Goal: Task Accomplishment & Management: Complete application form

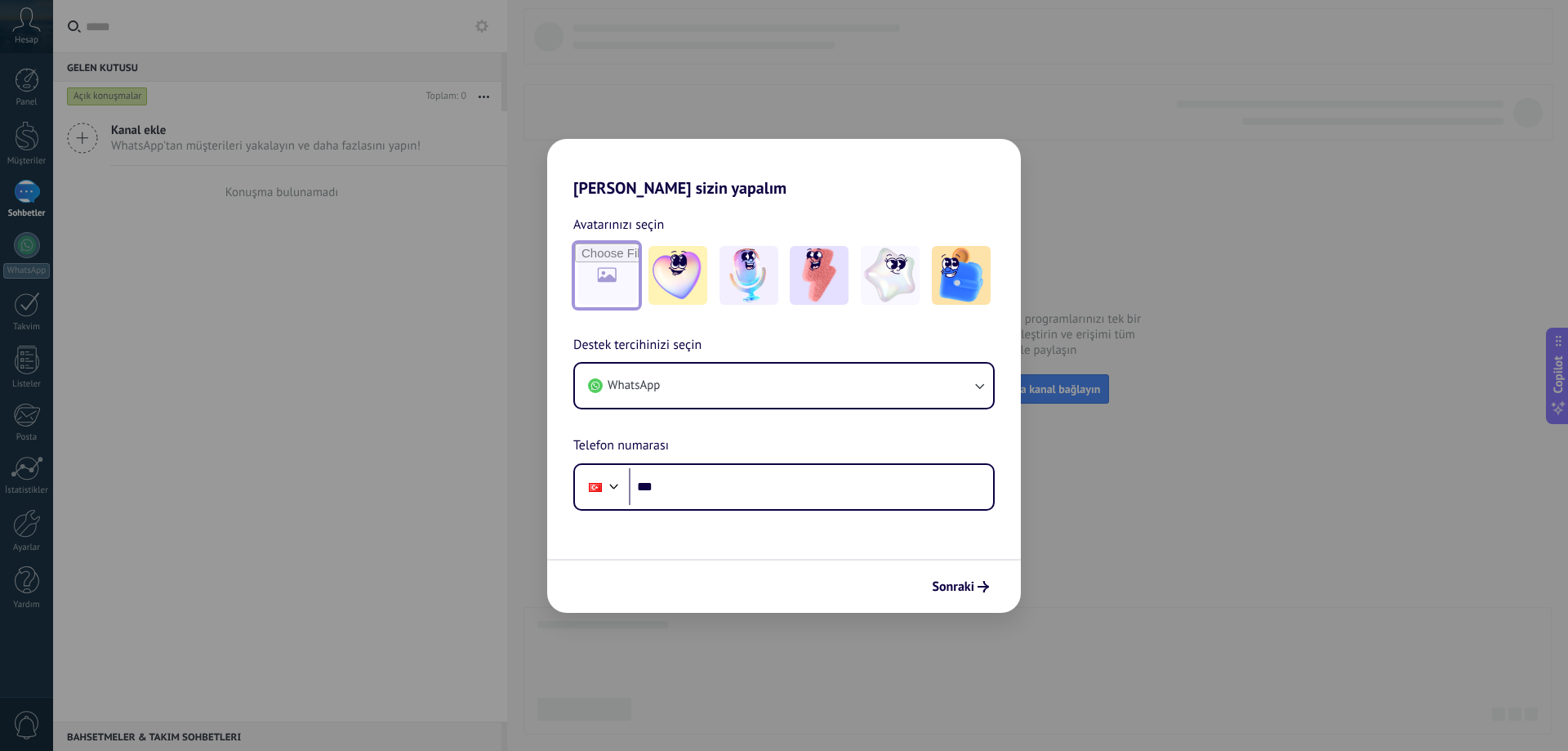
click at [607, 276] on input "file" at bounding box center [607, 275] width 63 height 63
type input "**********"
click at [611, 279] on img at bounding box center [607, 275] width 59 height 59
click at [690, 225] on link "Sıfırla" at bounding box center [687, 225] width 32 height 17
click at [943, 281] on img at bounding box center [961, 275] width 59 height 59
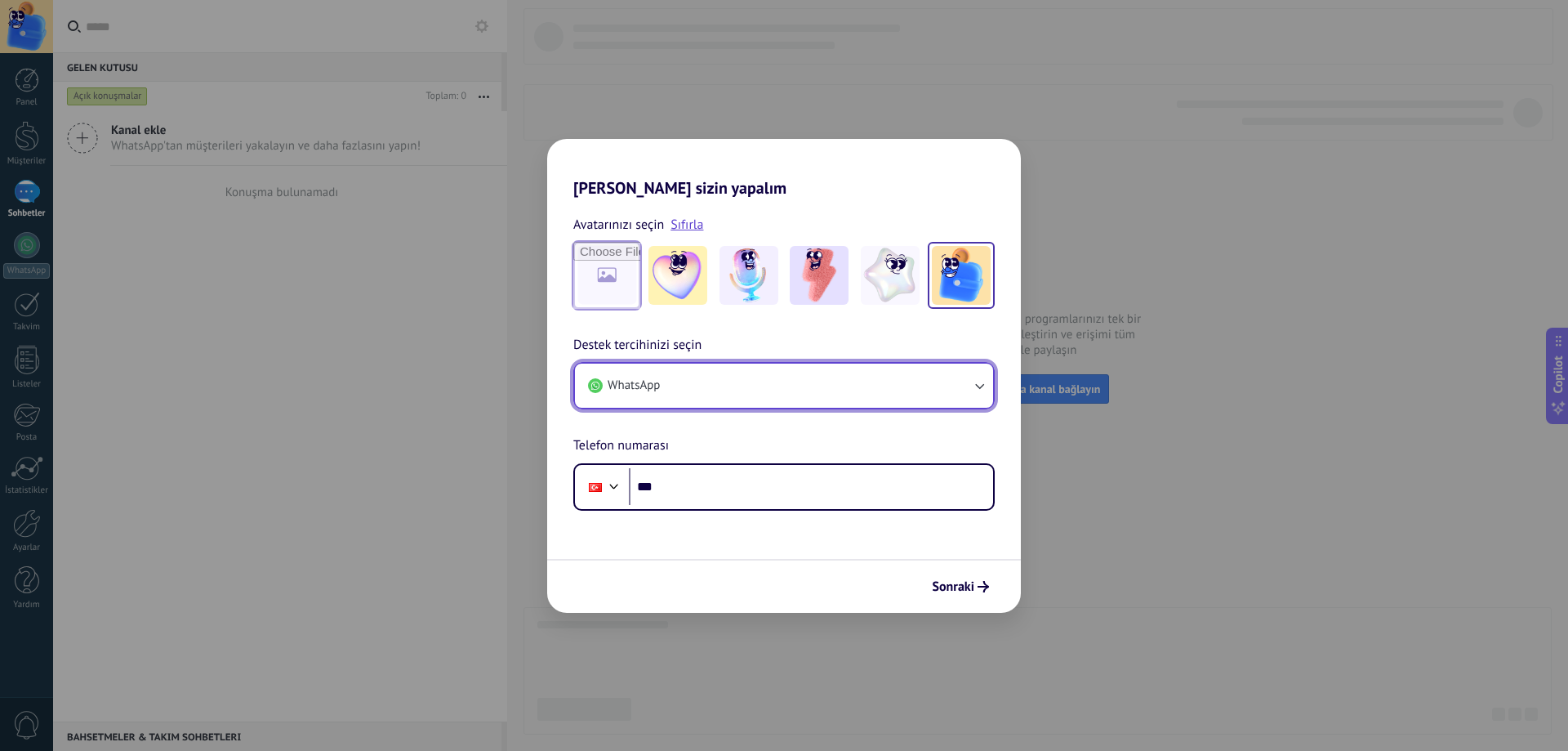
click at [679, 391] on button "WhatsApp" at bounding box center [784, 385] width 418 height 44
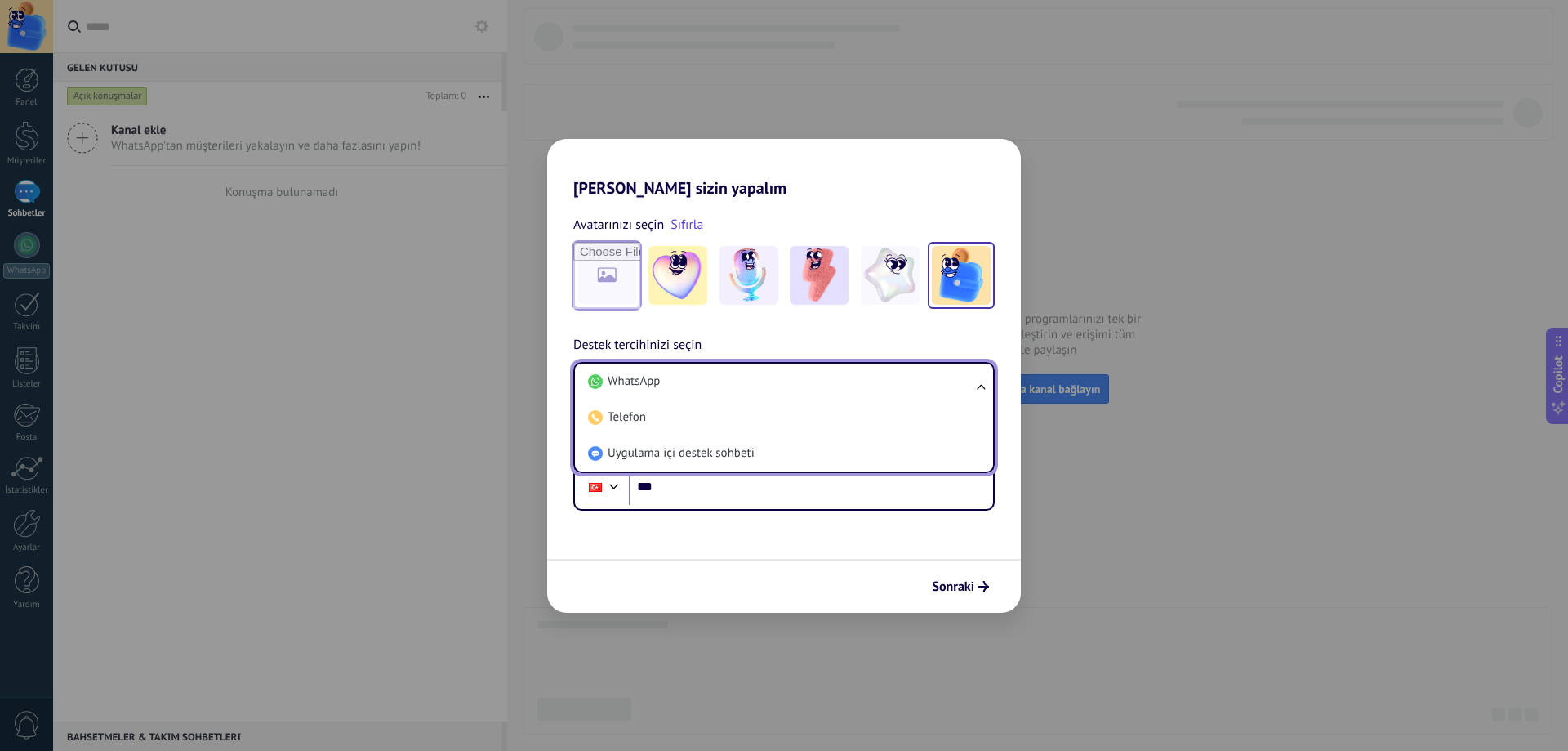
click at [679, 391] on li "WhatsApp" at bounding box center [781, 381] width 398 height 36
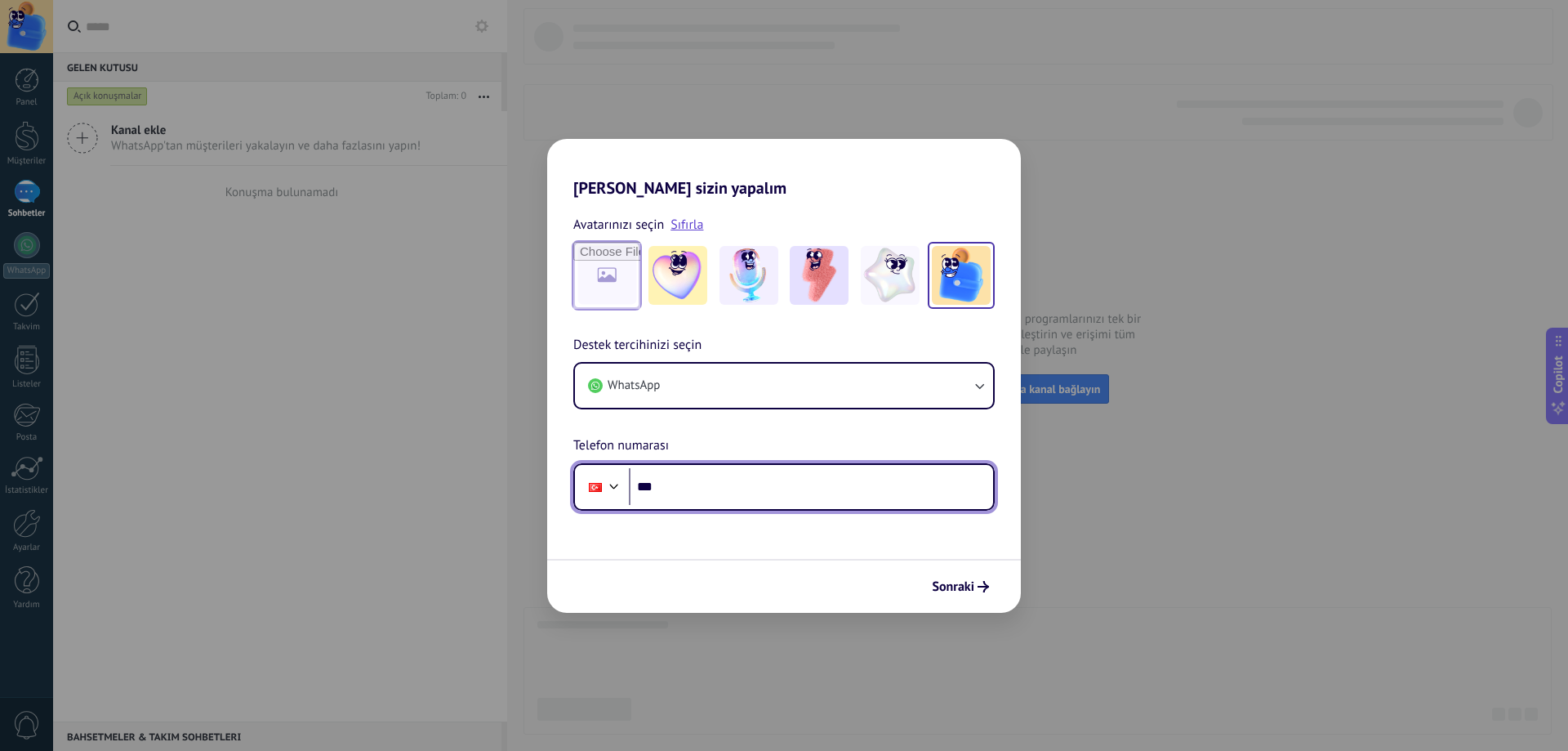
click at [695, 483] on input "***" at bounding box center [811, 487] width 364 height 38
type input "**********"
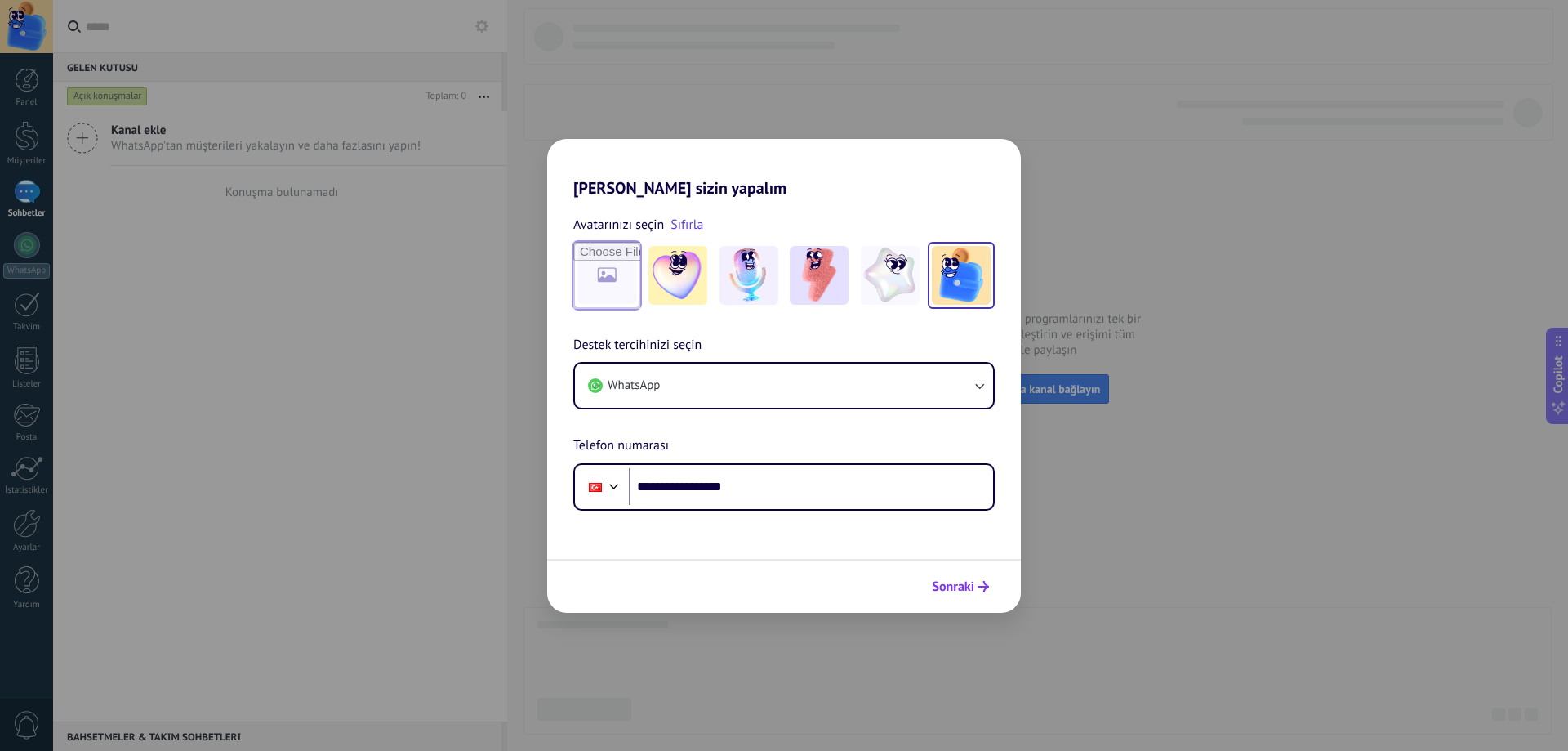
click at [940, 591] on span "Sonraki" at bounding box center [952, 587] width 42 height 12
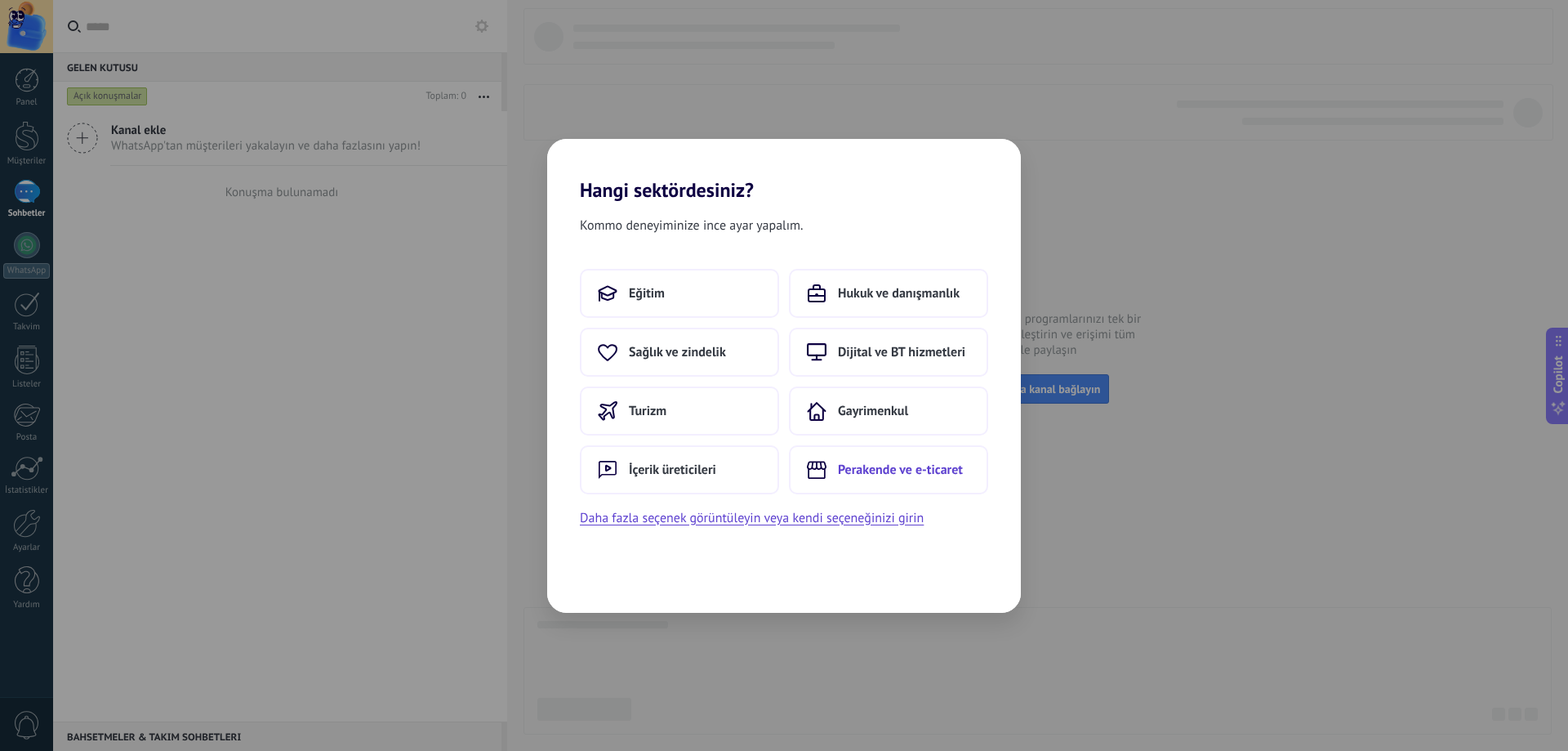
click at [907, 472] on span "Perakende ve e-ticaret" at bounding box center [900, 470] width 125 height 17
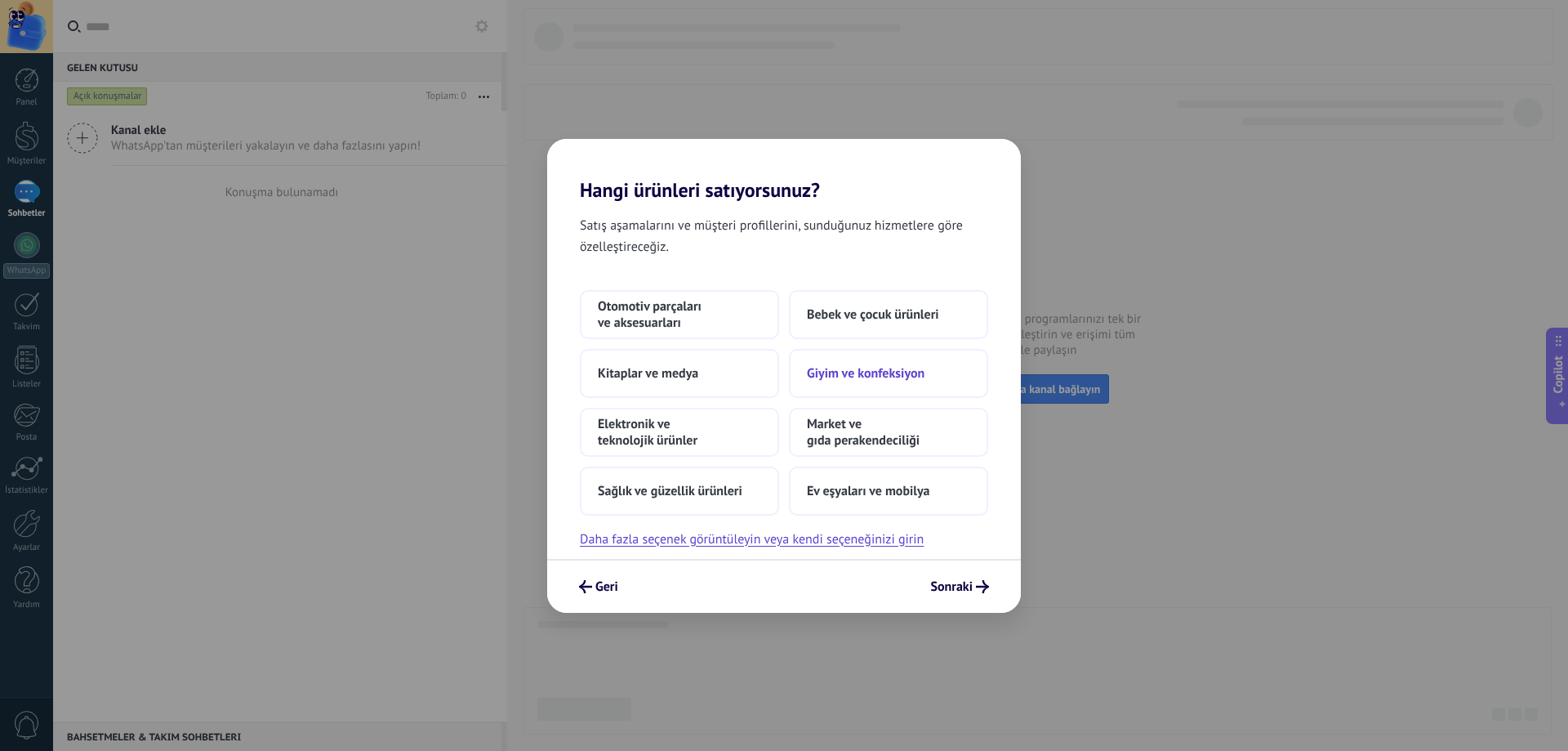
click at [862, 373] on span "Giyim ve konfeksiyon" at bounding box center [865, 373] width 117 height 17
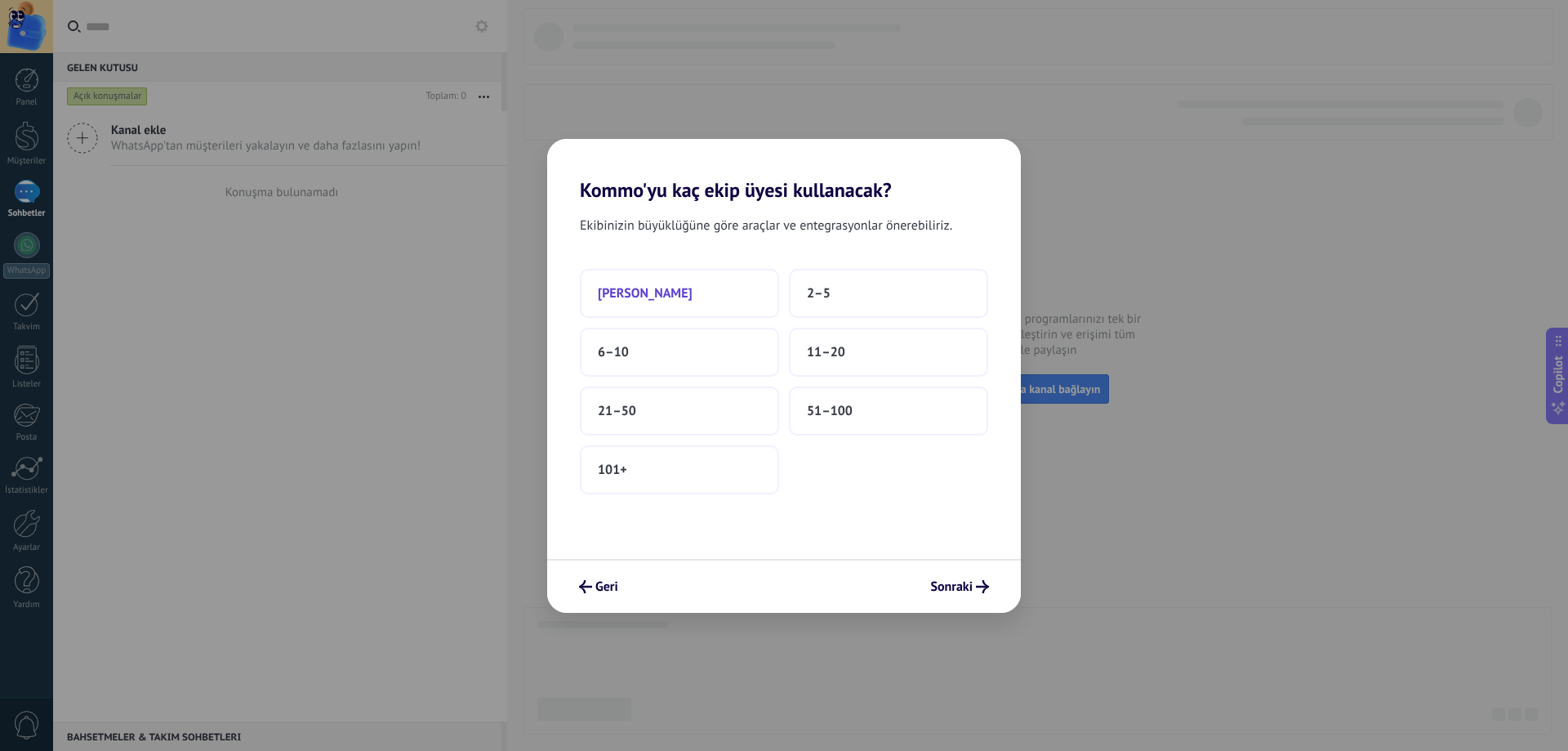
click at [675, 286] on button "[PERSON_NAME]" at bounding box center [679, 293] width 199 height 49
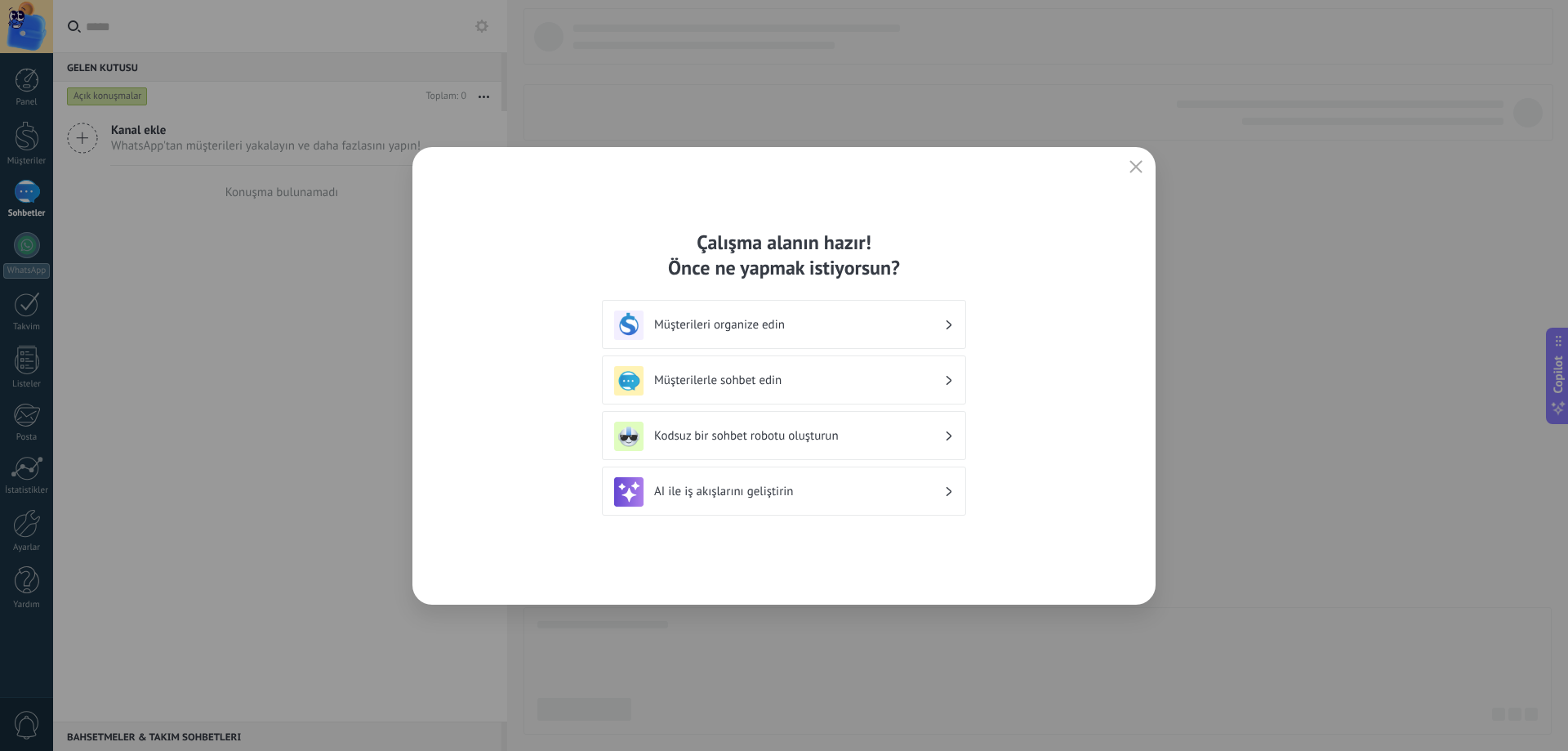
click at [731, 373] on h3 "Müşterilerle sohbet edin" at bounding box center [799, 380] width 290 height 16
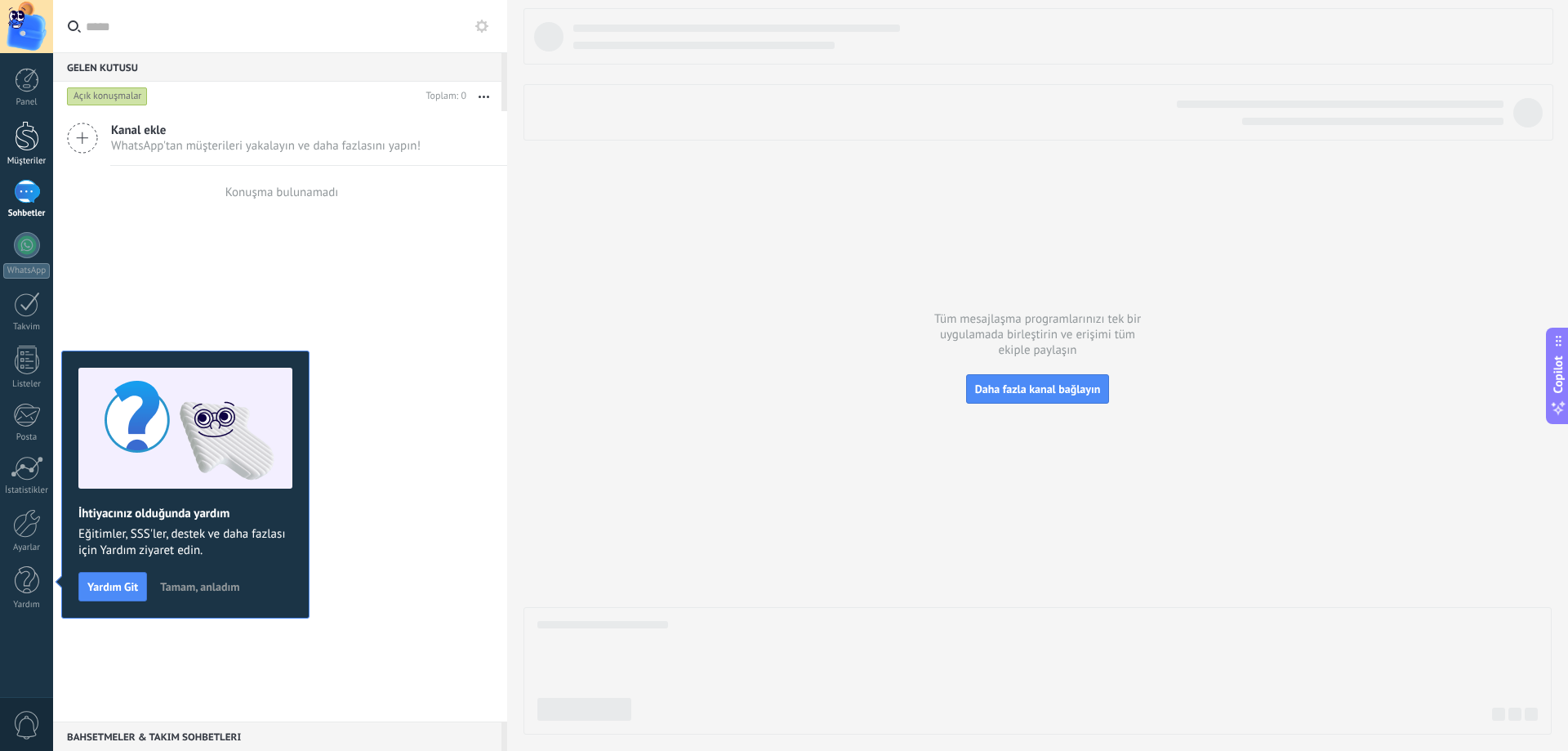
click at [36, 140] on div at bounding box center [27, 136] width 24 height 30
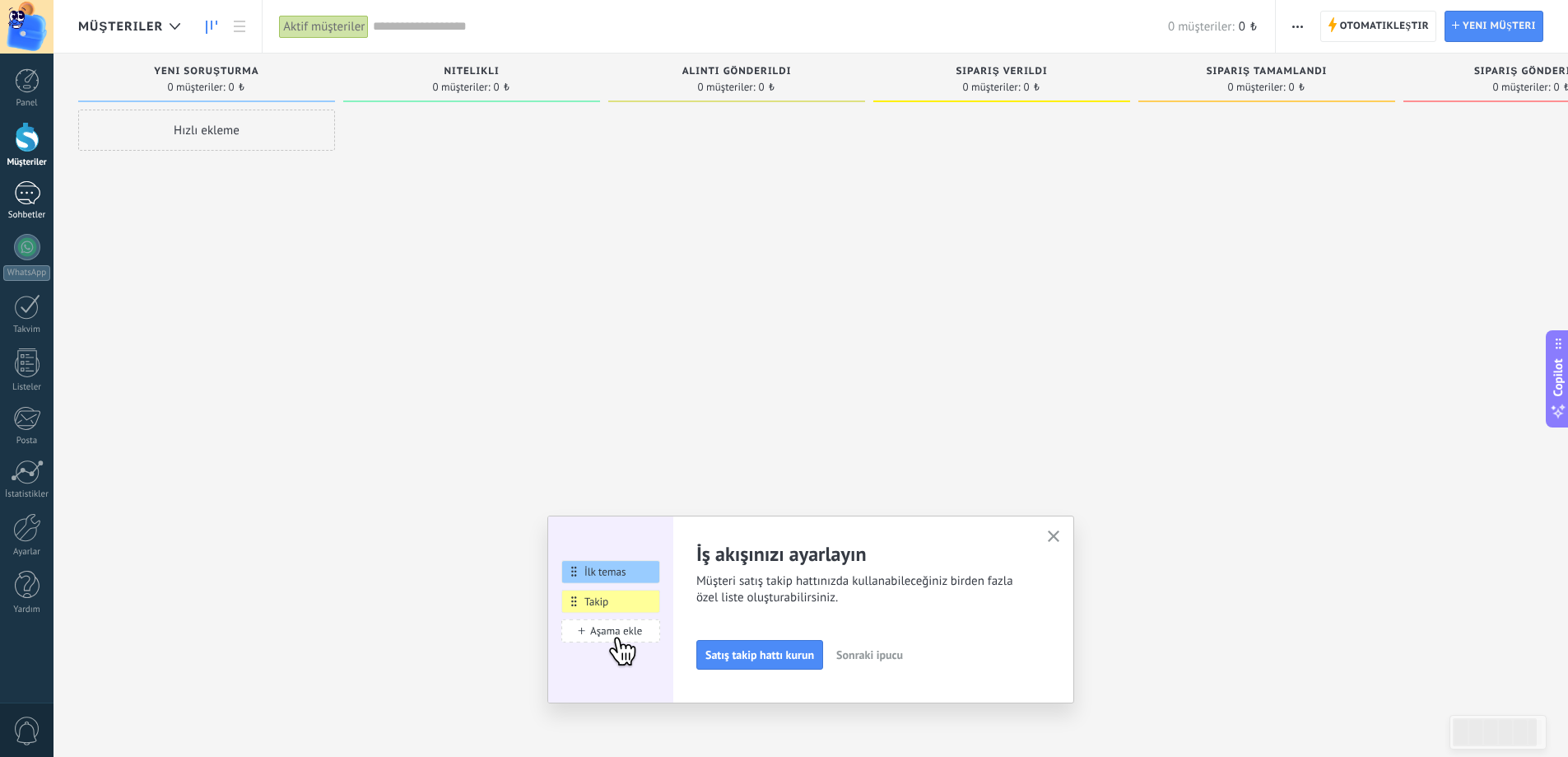
click at [40, 197] on link "Sohbetler" at bounding box center [27, 201] width 54 height 39
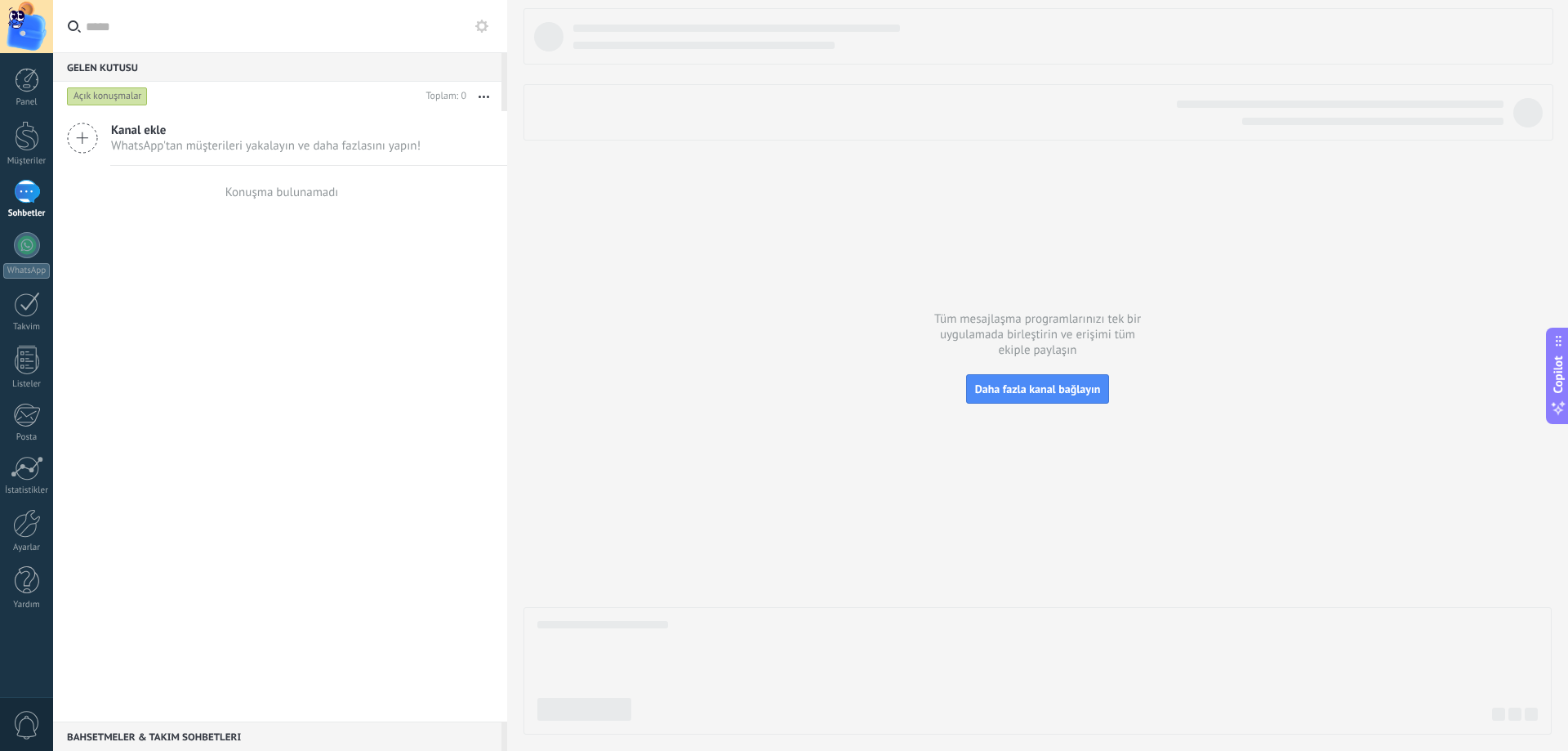
click at [0, 65] on div "Panel Müşteriler Sohbetler WhatsApp Satışlar" at bounding box center [52, 375] width 106 height 644
click at [15, 76] on div at bounding box center [27, 79] width 24 height 24
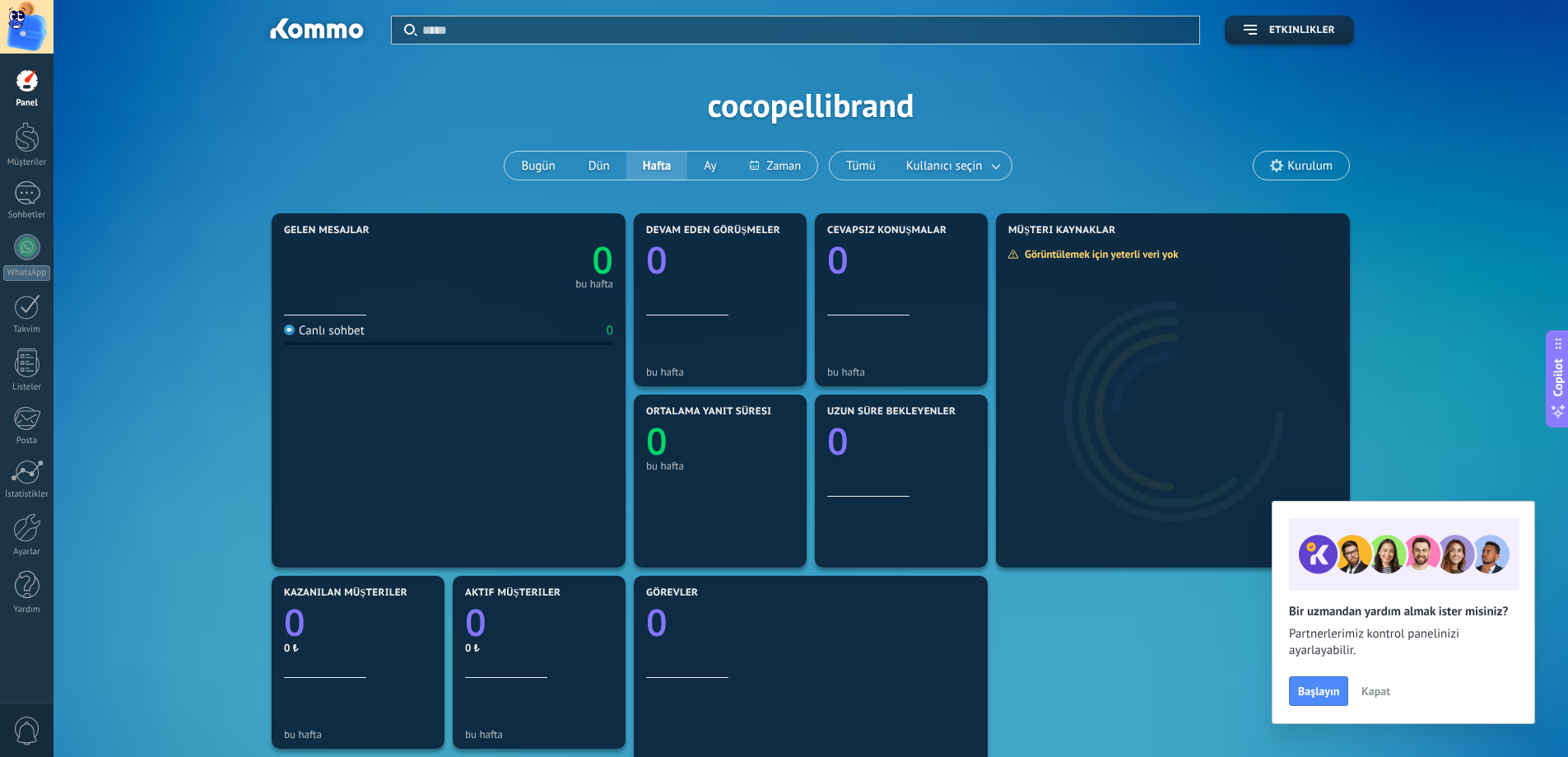
click at [1309, 171] on span "Kurulum" at bounding box center [1310, 166] width 45 height 14
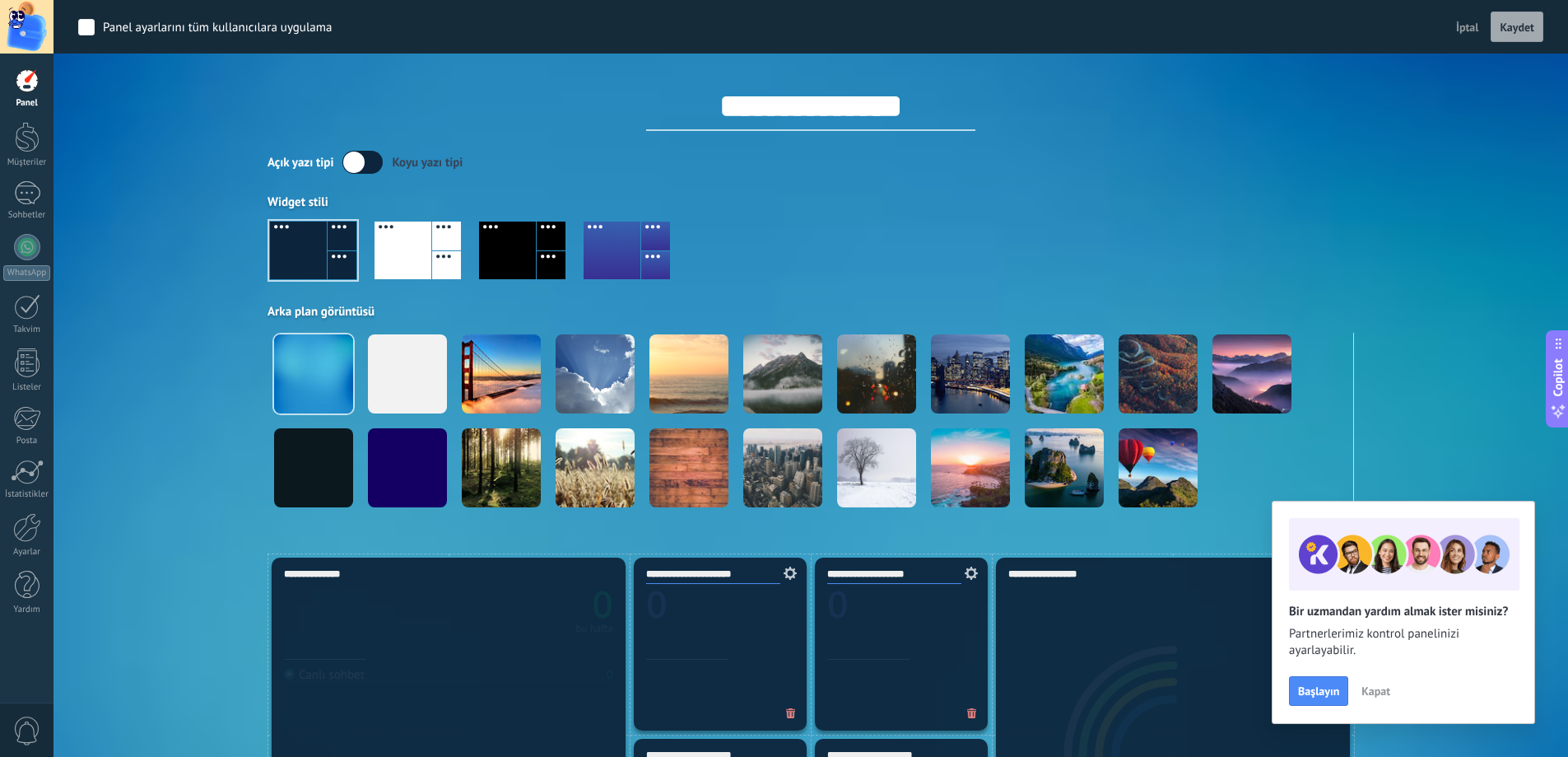
click at [364, 163] on label at bounding box center [363, 161] width 40 height 23
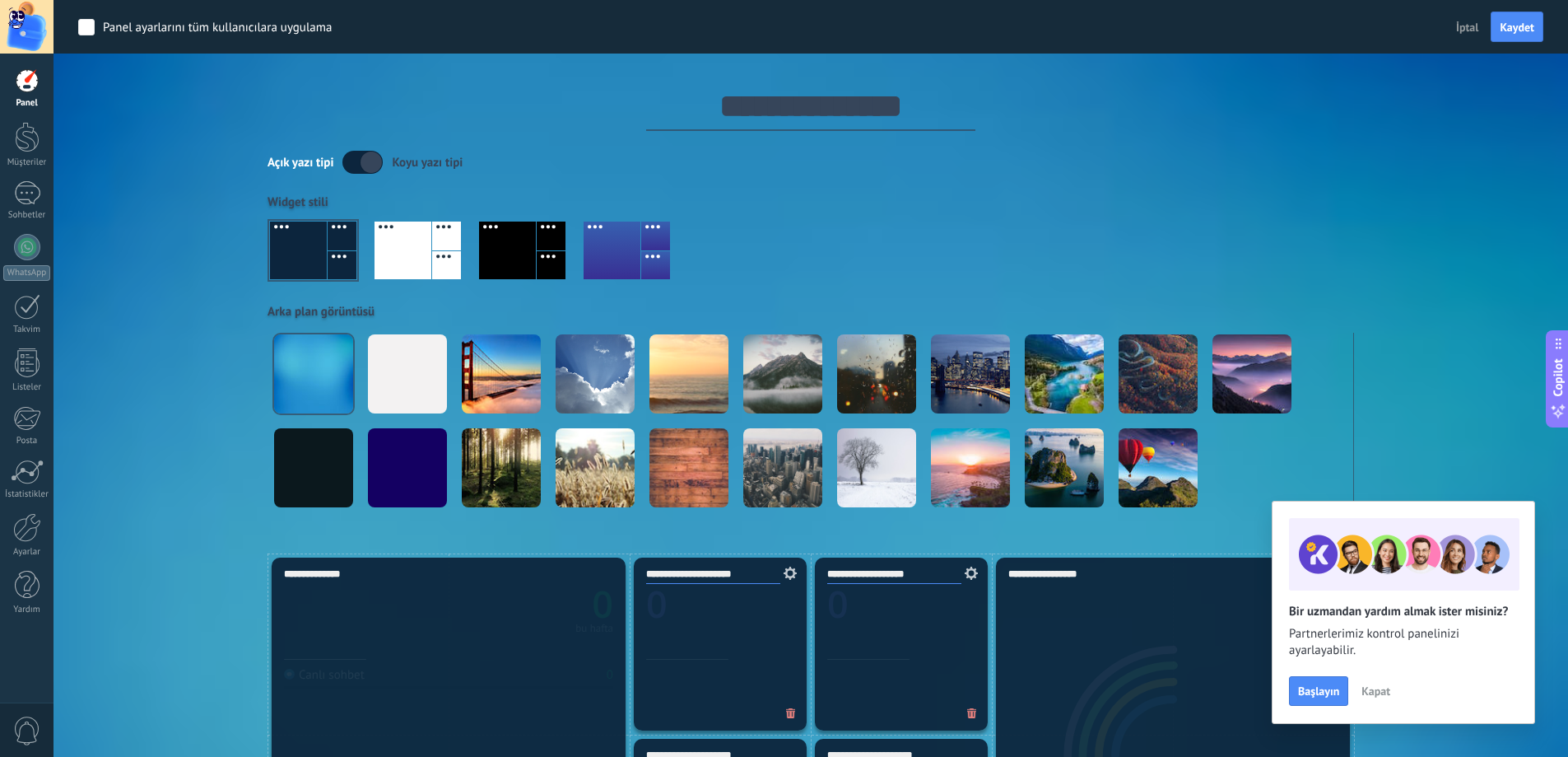
click at [355, 164] on label at bounding box center [363, 161] width 40 height 23
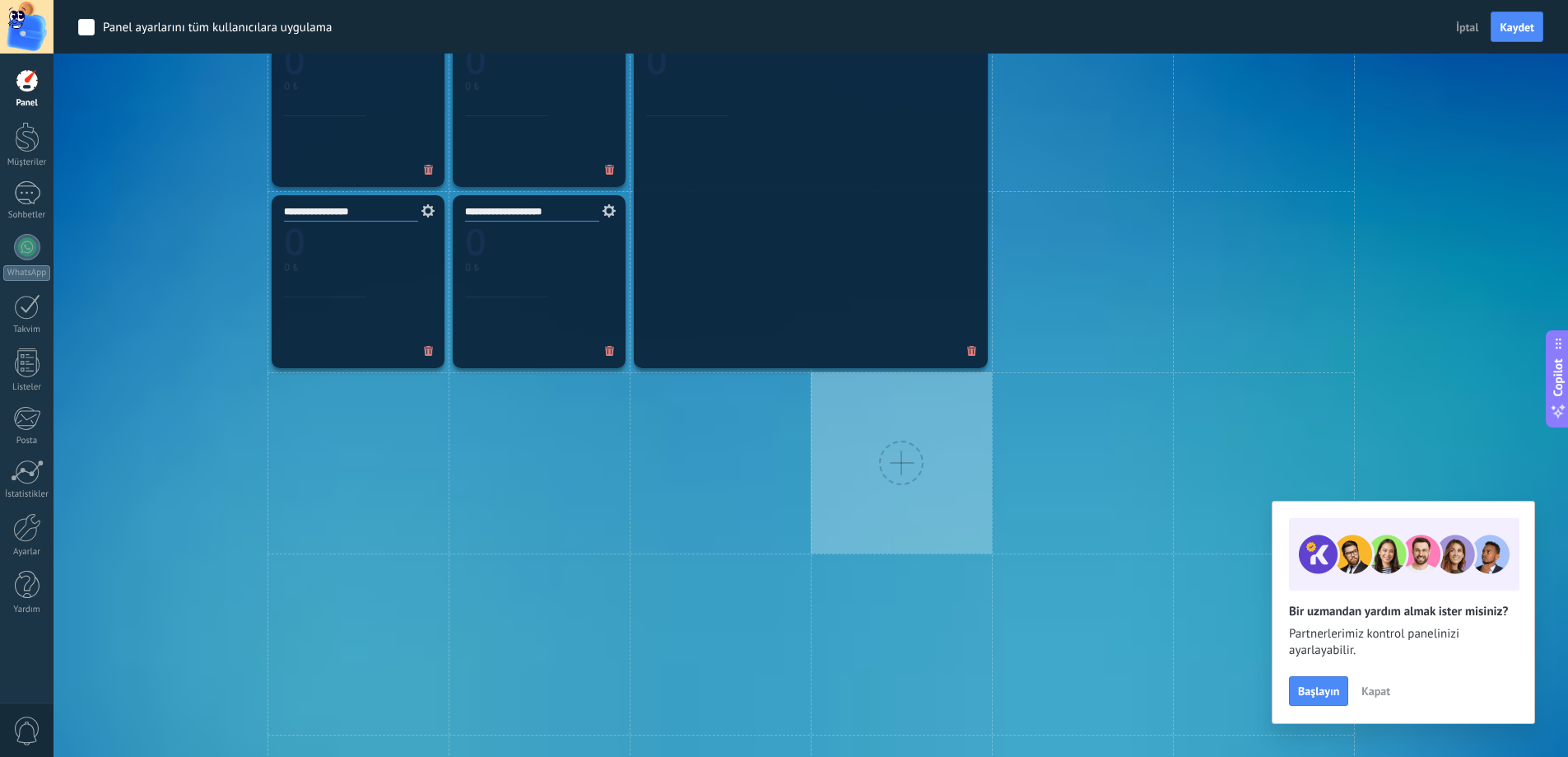
scroll to position [1115, 0]
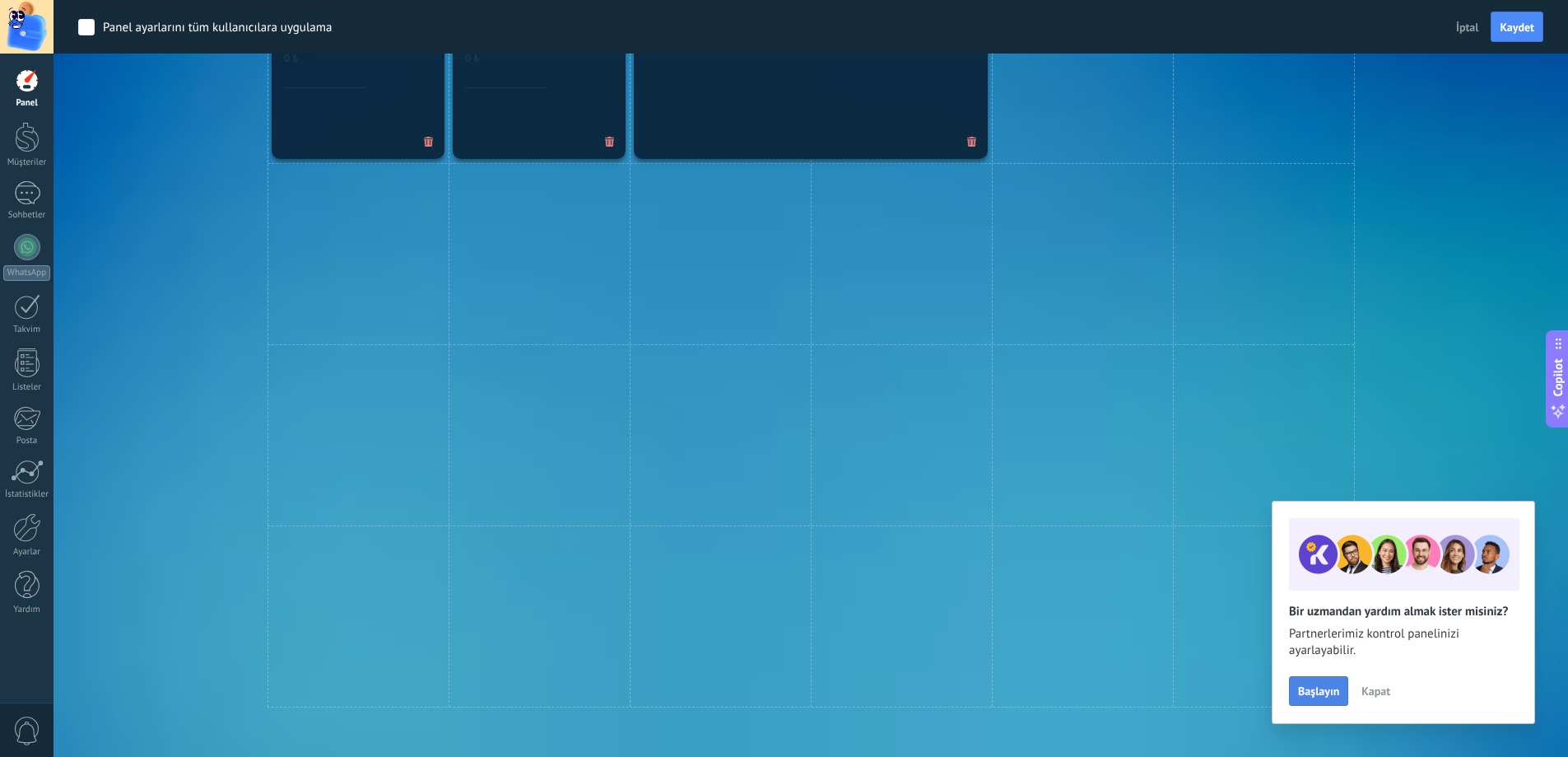
click at [1327, 686] on span "Başlayın" at bounding box center [1318, 691] width 41 height 12
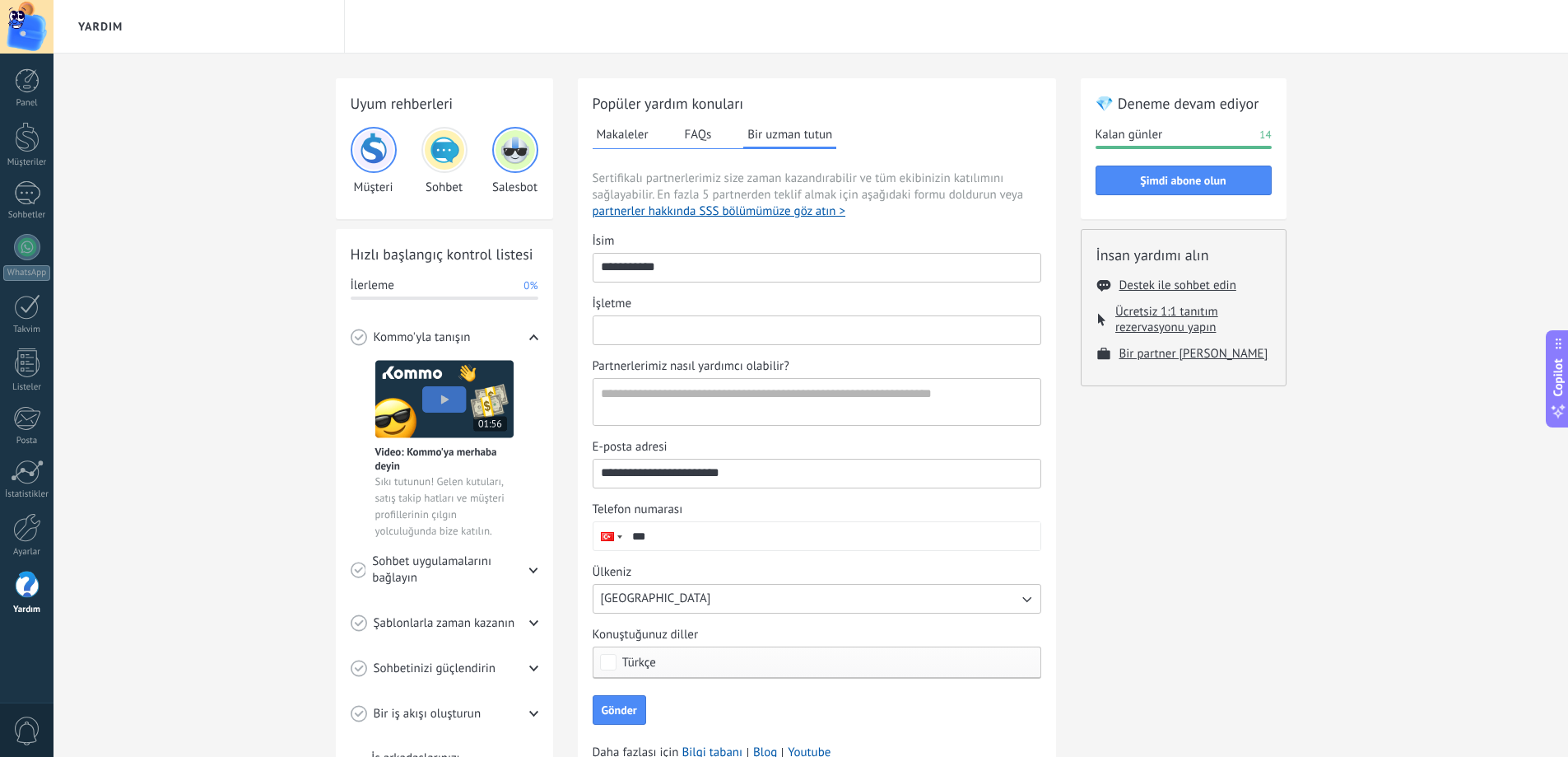
click at [656, 330] on input "İşletme" at bounding box center [817, 329] width 447 height 26
click at [211, 386] on div "Uyum rehberleri Müşteri [PERSON_NAME] Hızlı başlangıç kontrol listesi İlerleme …" at bounding box center [810, 442] width 1514 height 776
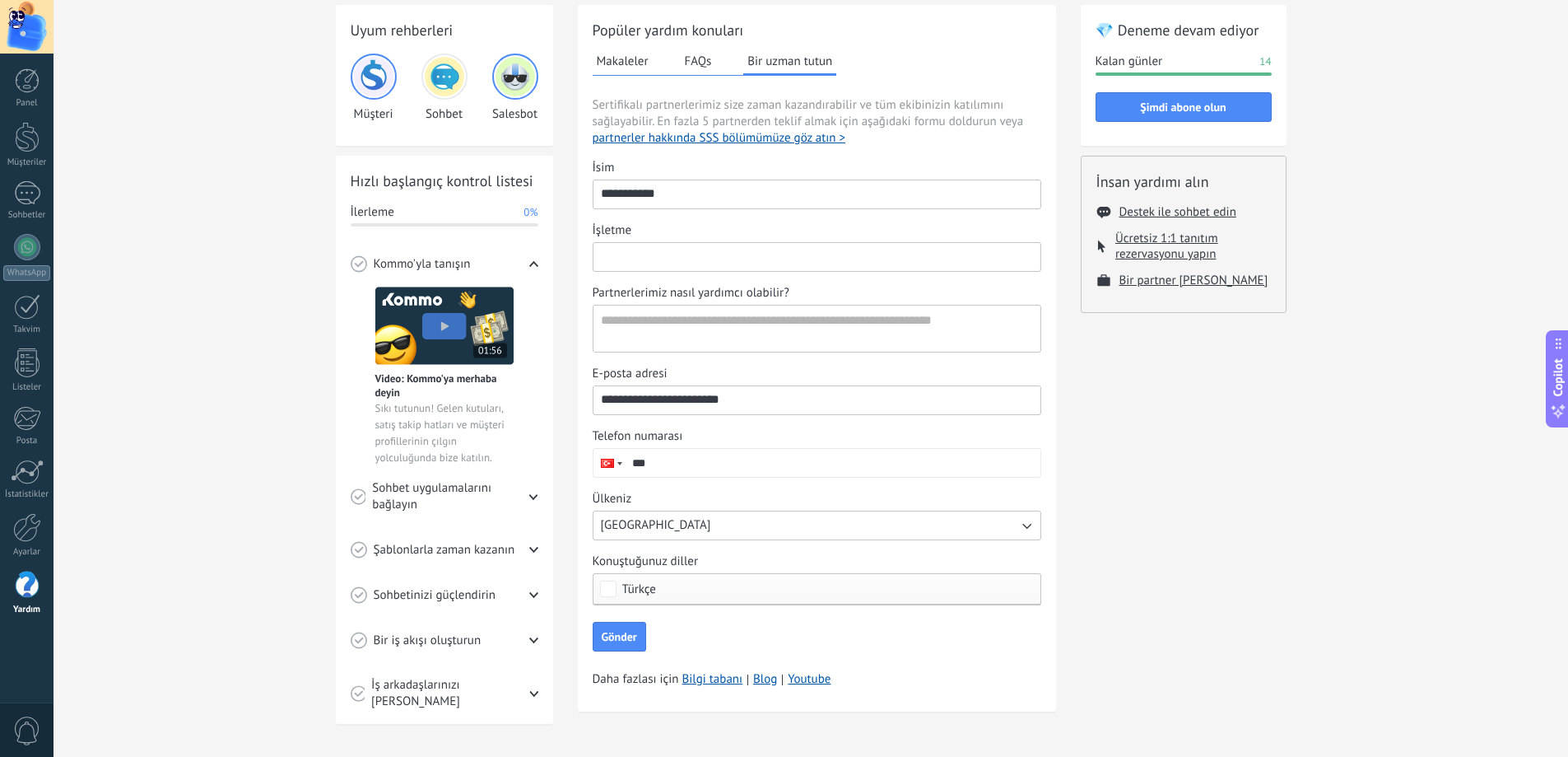
click at [642, 268] on input "İşletme" at bounding box center [817, 255] width 447 height 26
type input "*********"
click at [685, 320] on textarea "Partnerlerimiz nasıl yardımcı olabilir?" at bounding box center [815, 329] width 443 height 46
click at [211, 329] on div "Uyum rehberleri Müşteri [PERSON_NAME] Hızlı başlangıç kontrol listesi İlerleme …" at bounding box center [810, 368] width 1514 height 776
click at [684, 324] on textarea "Partnerlerimiz nasıl yardımcı olabilir?" at bounding box center [815, 329] width 443 height 46
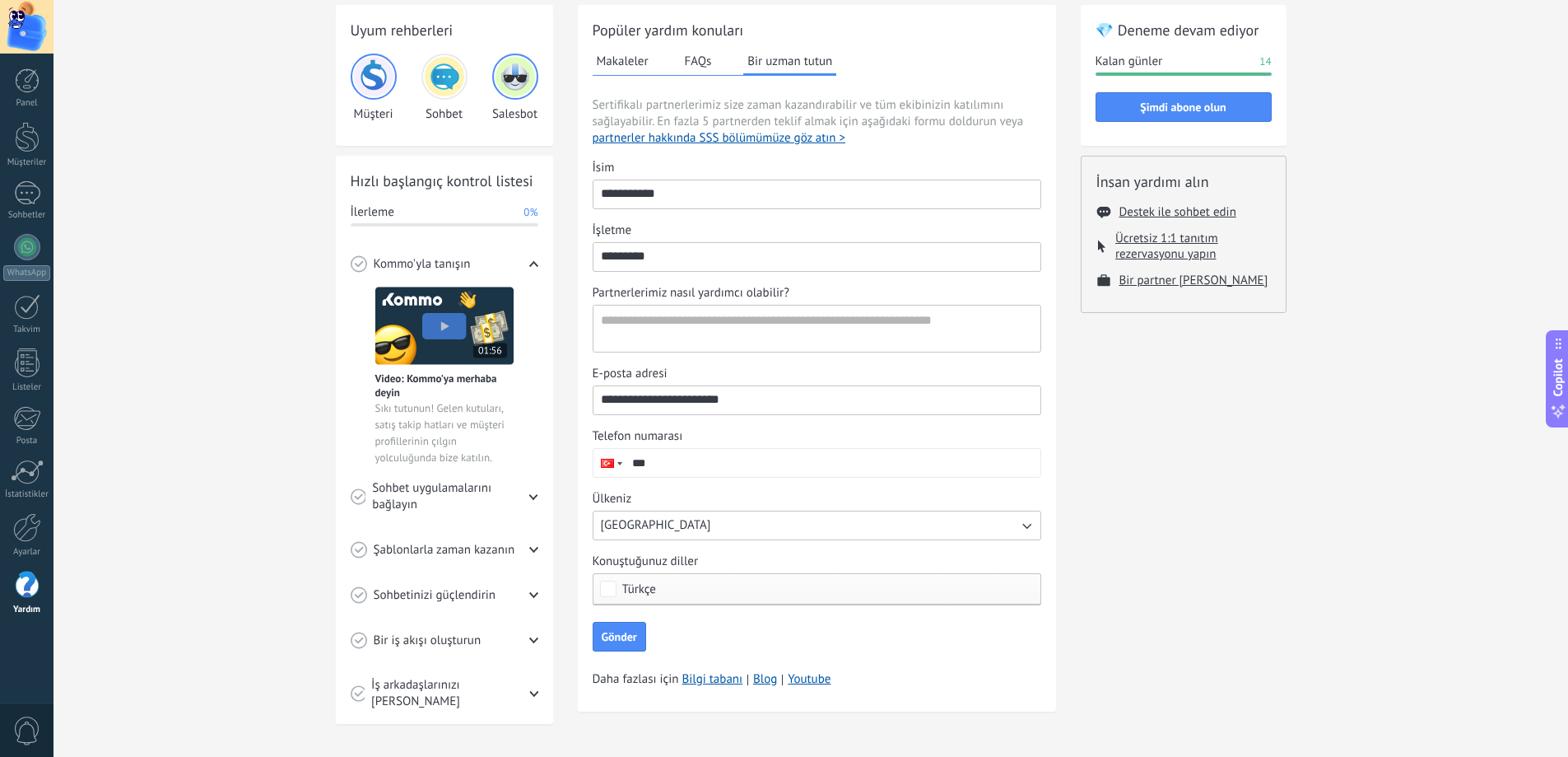
click at [690, 462] on input "***" at bounding box center [832, 462] width 416 height 28
type input "**********"
click at [633, 633] on span "Gönder" at bounding box center [619, 637] width 35 height 12
click at [742, 334] on textarea "Partnerlerimiz nasıl yardımcı olabilir?" at bounding box center [815, 329] width 443 height 46
type textarea "**********"
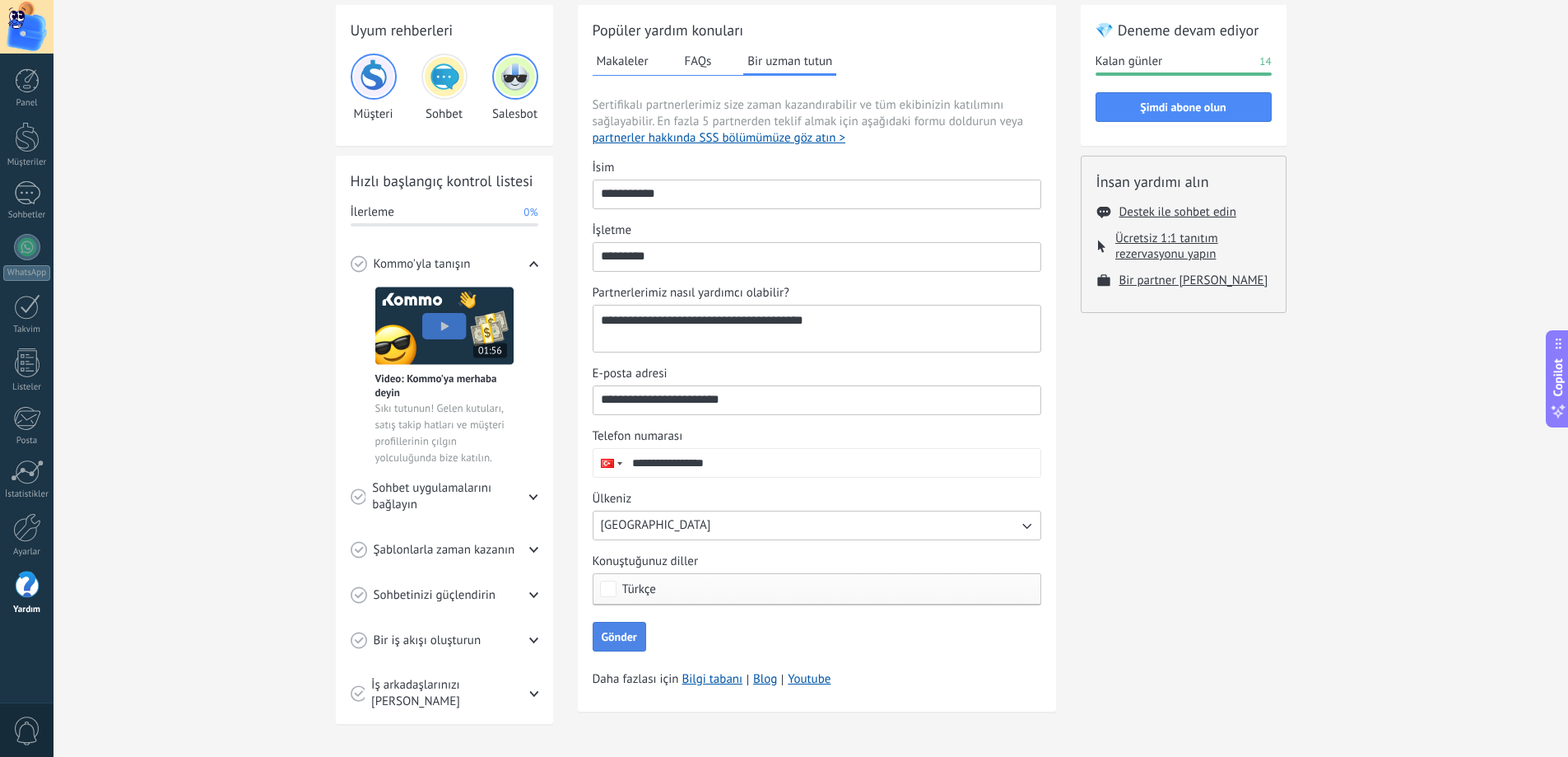
click at [638, 629] on button "Gönder" at bounding box center [620, 636] width 54 height 29
click at [32, 712] on div "0" at bounding box center [27, 729] width 54 height 55
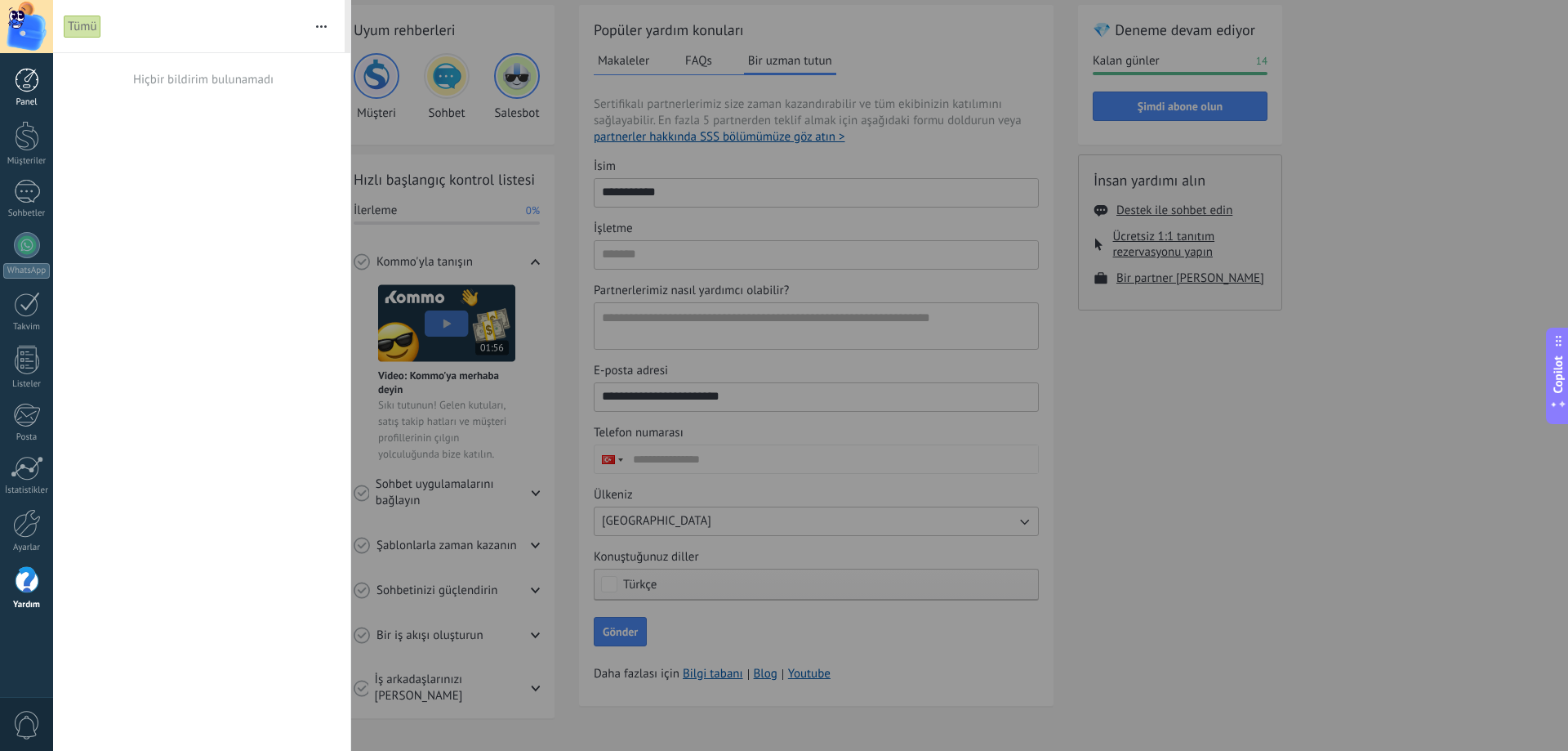
click at [21, 84] on div at bounding box center [27, 79] width 24 height 24
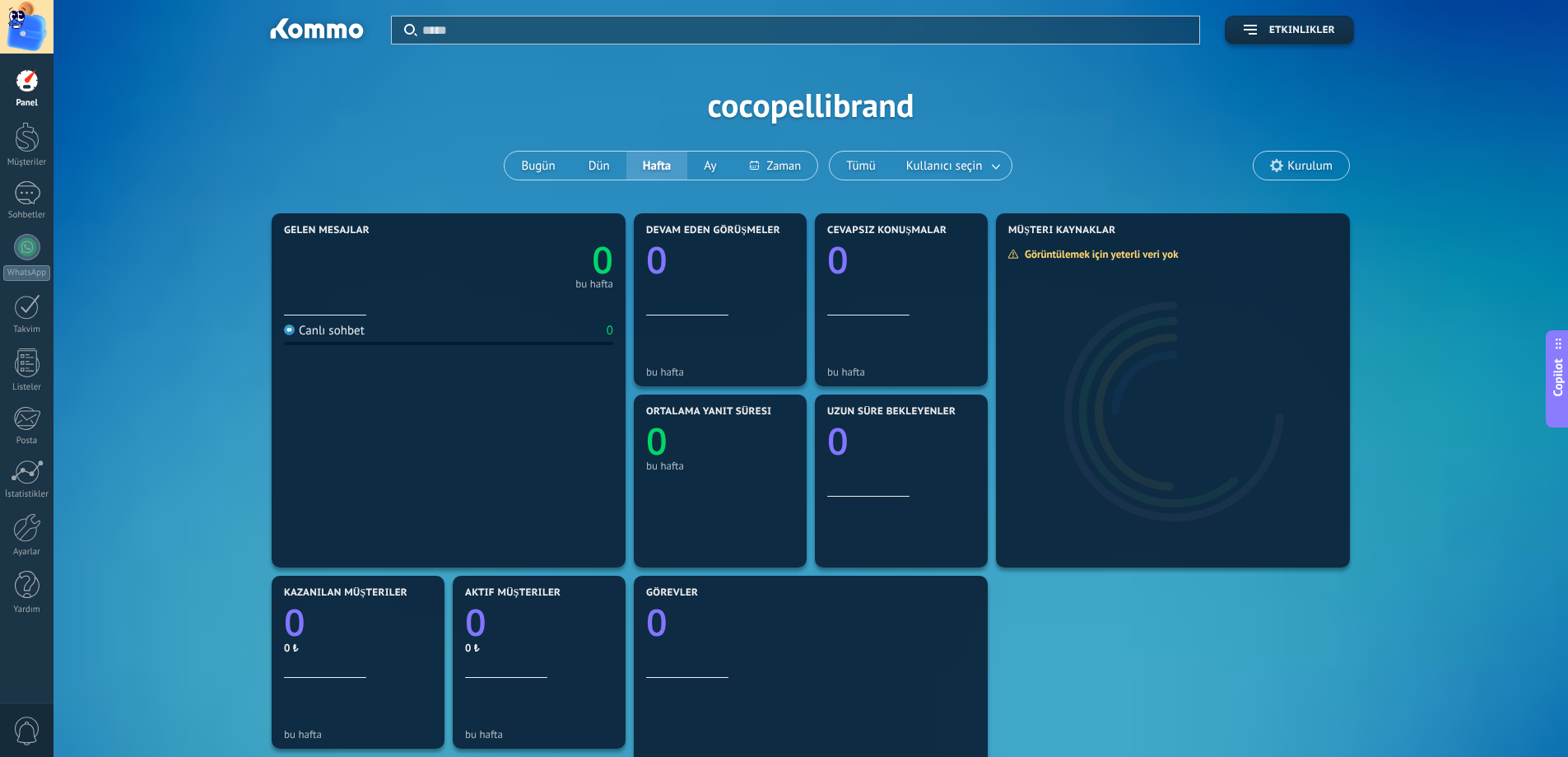
click at [1562, 387] on span "Copilot" at bounding box center [1558, 376] width 17 height 38
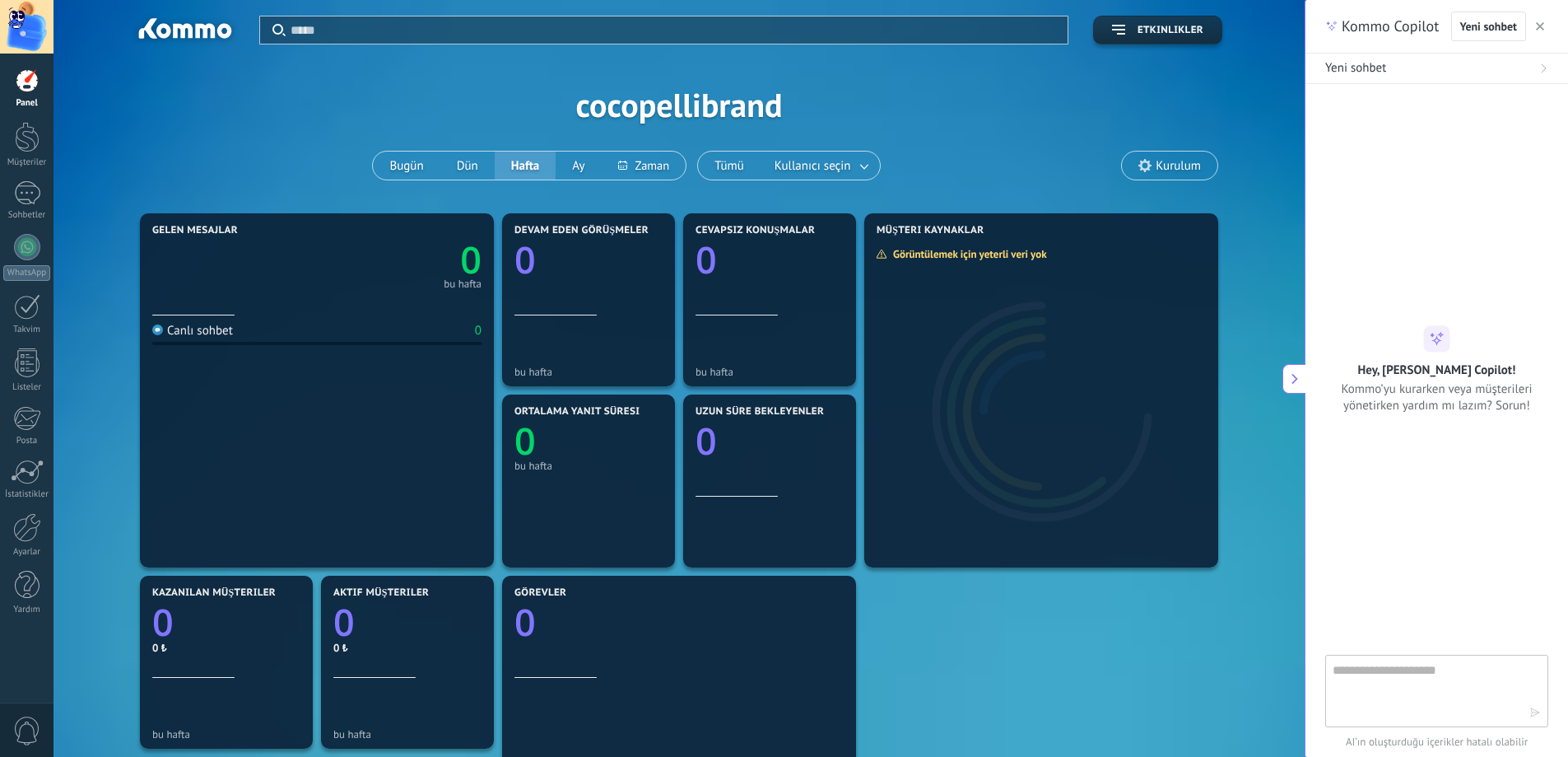
click at [1406, 674] on textarea at bounding box center [1425, 690] width 186 height 60
click at [1374, 74] on span "Yeni sohbet" at bounding box center [1356, 69] width 61 height 17
click at [1481, 78] on button "Yeni sohbet" at bounding box center [1436, 69] width 263 height 30
drag, startPoint x: 1560, startPoint y: 72, endPoint x: 1544, endPoint y: 72, distance: 16.0
click at [1560, 72] on button "Yeni sohbet" at bounding box center [1436, 69] width 263 height 30
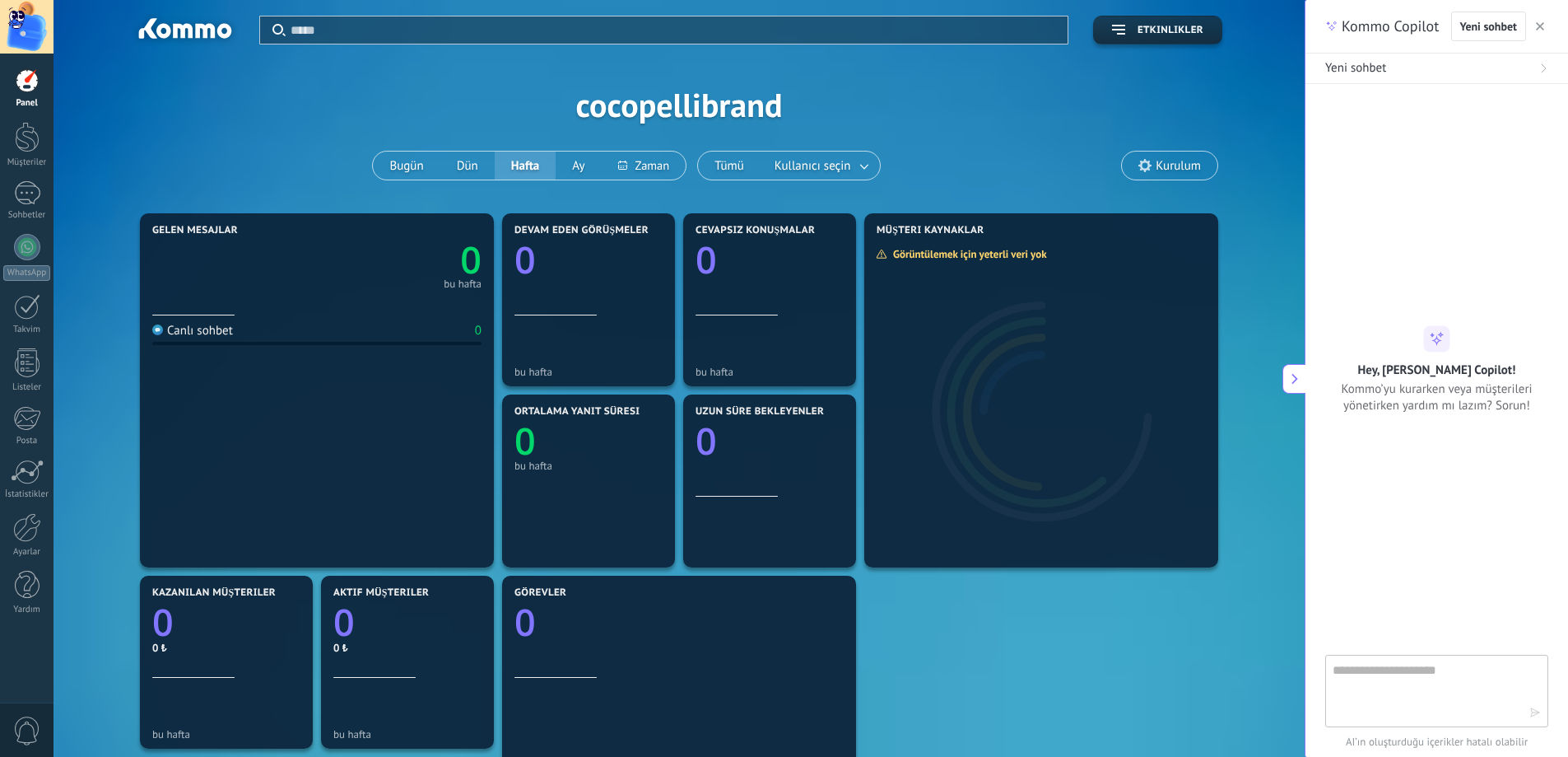
click at [1544, 72] on icon at bounding box center [1544, 68] width 10 height 10
click at [1544, 22] on button "button" at bounding box center [1540, 27] width 17 height 20
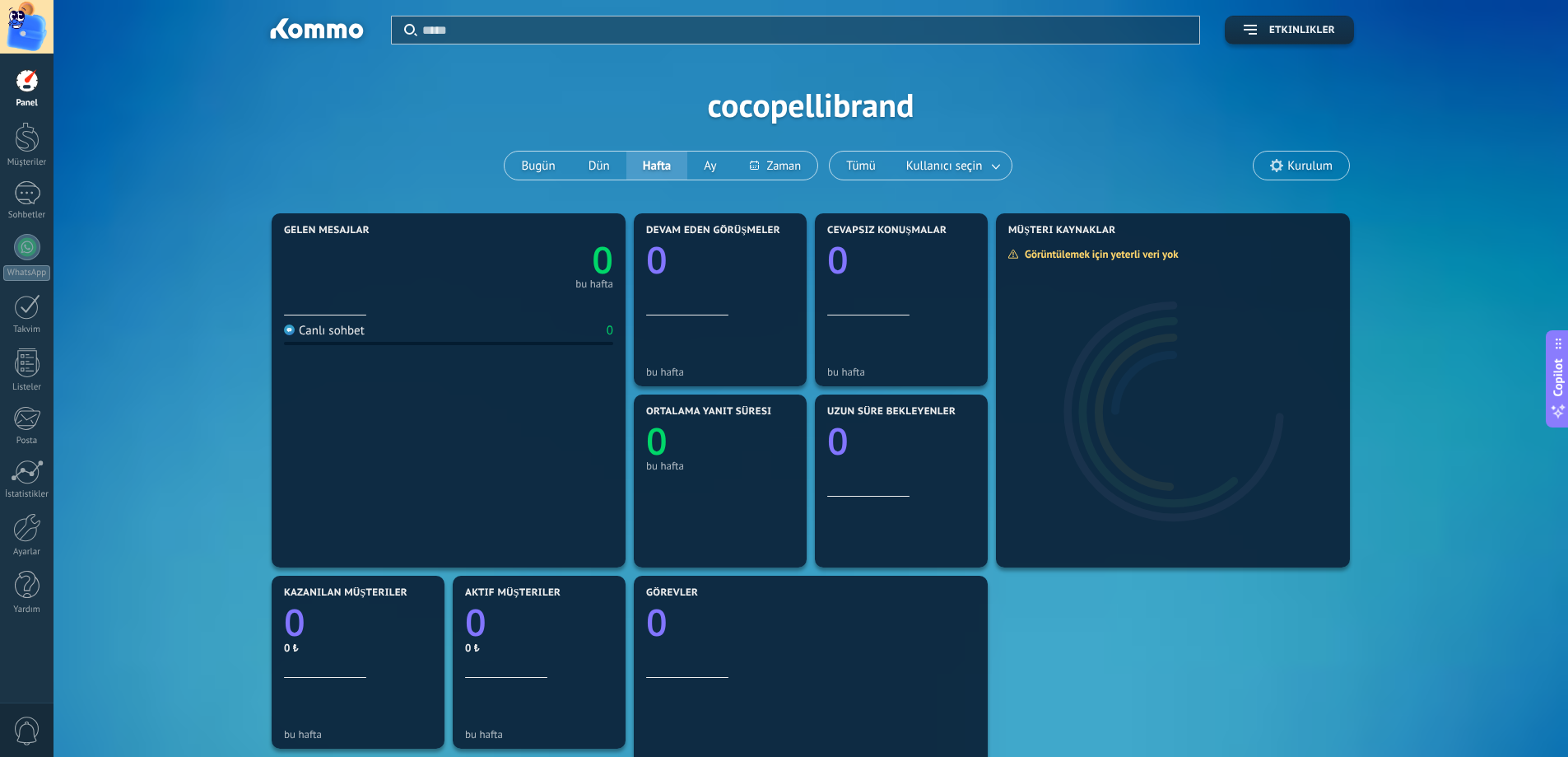
click at [1297, 166] on span "Kurulum" at bounding box center [1310, 166] width 45 height 14
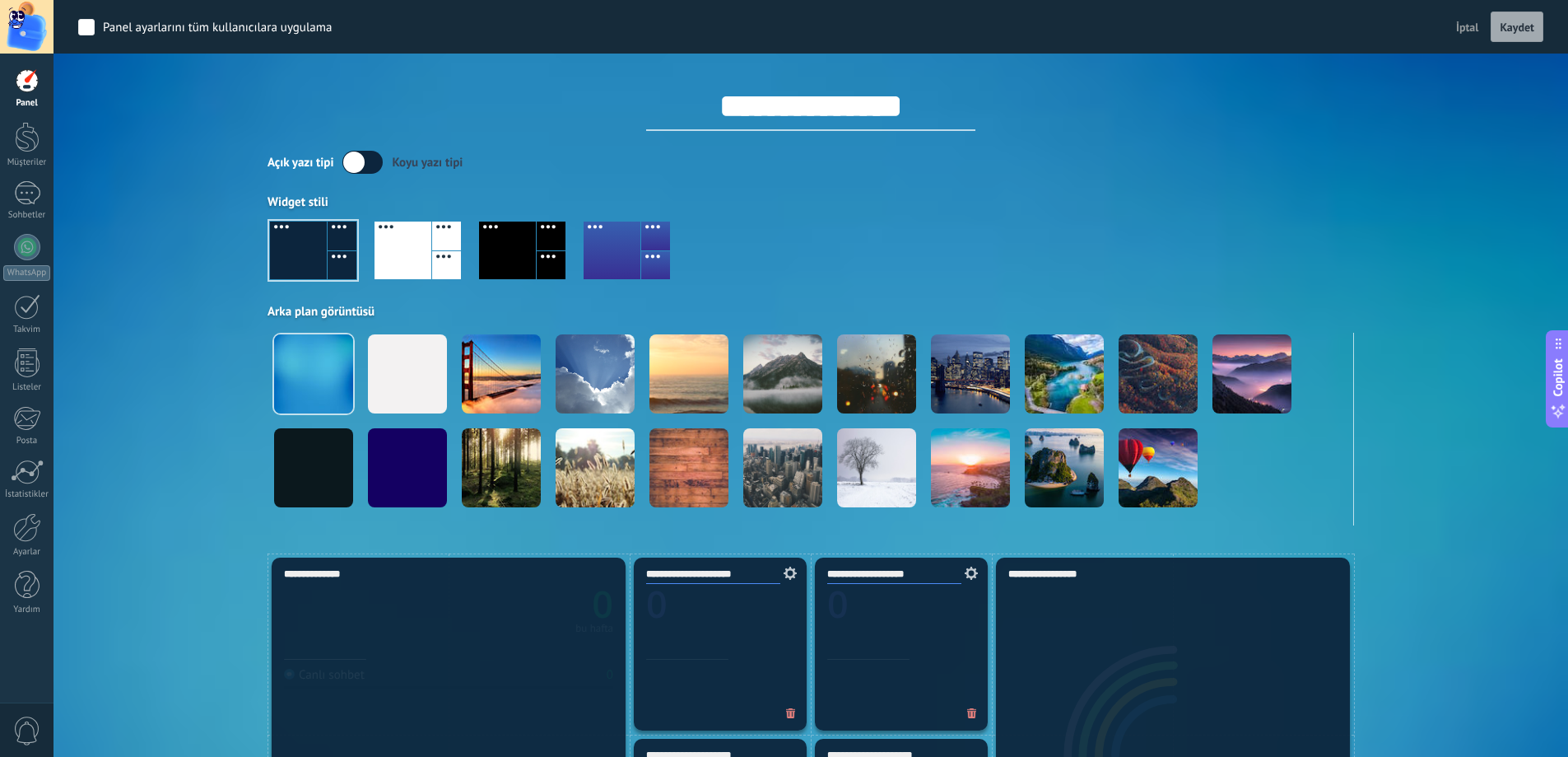
click at [1462, 30] on span "İptal" at bounding box center [1467, 28] width 23 height 15
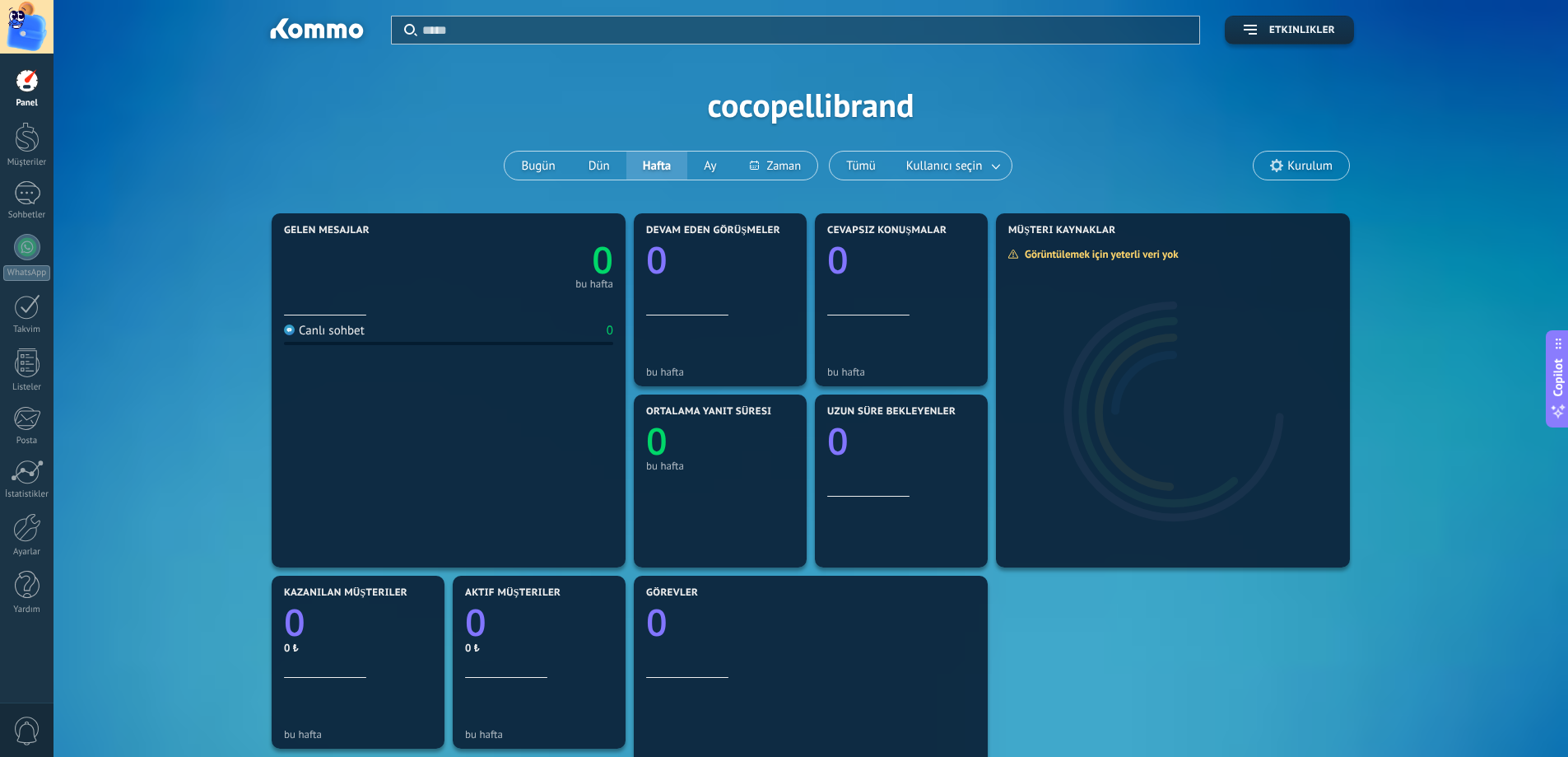
click at [27, 92] on div at bounding box center [27, 80] width 24 height 24
